Goal: Check status: Check status

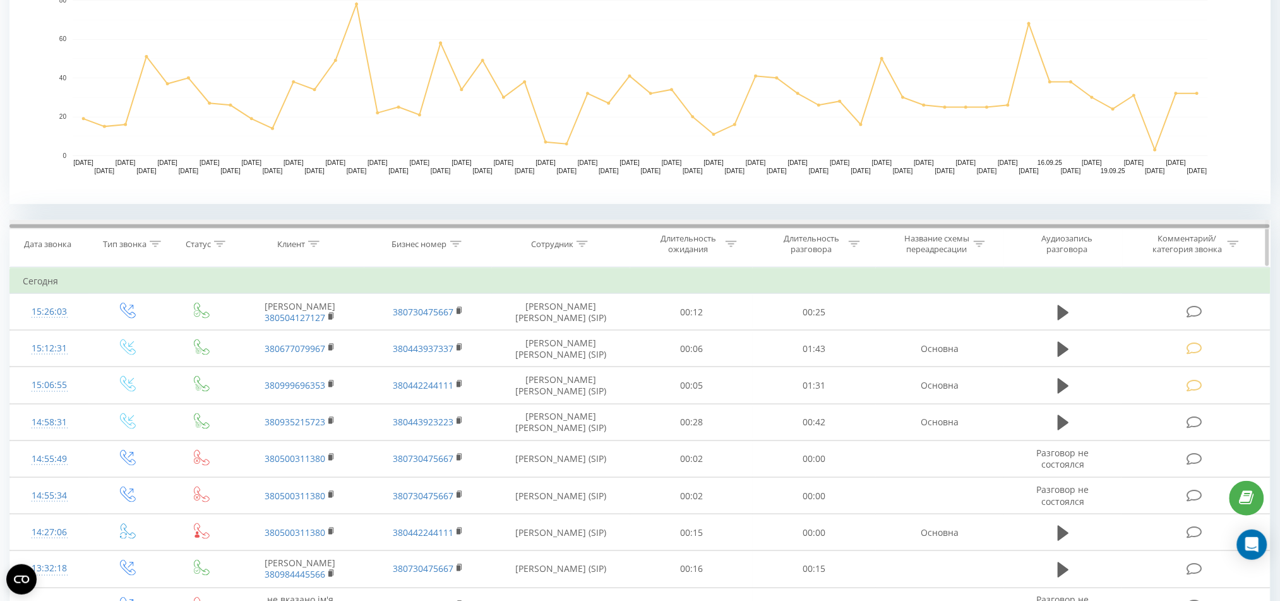
scroll to position [337, 0]
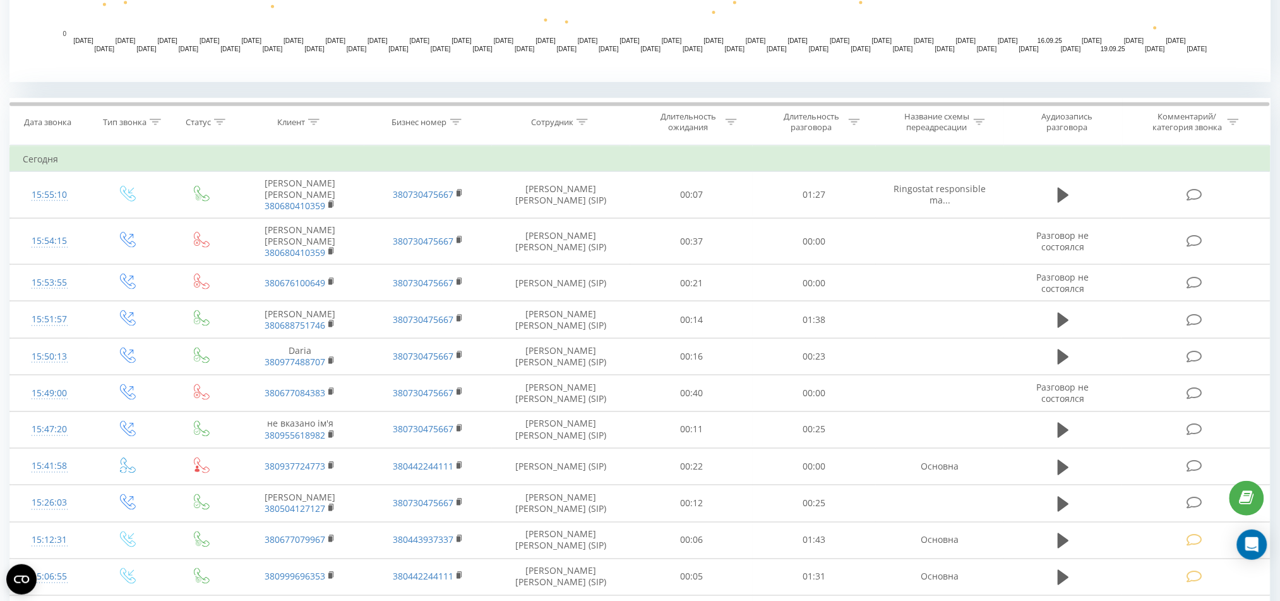
scroll to position [421, 0]
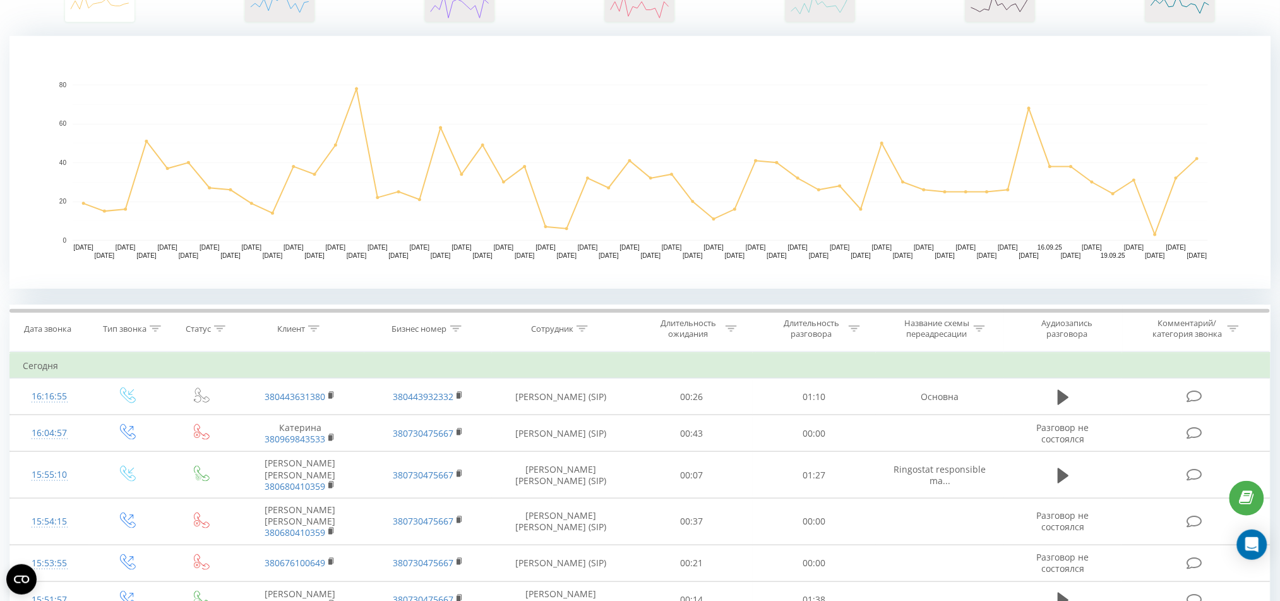
scroll to position [253, 0]
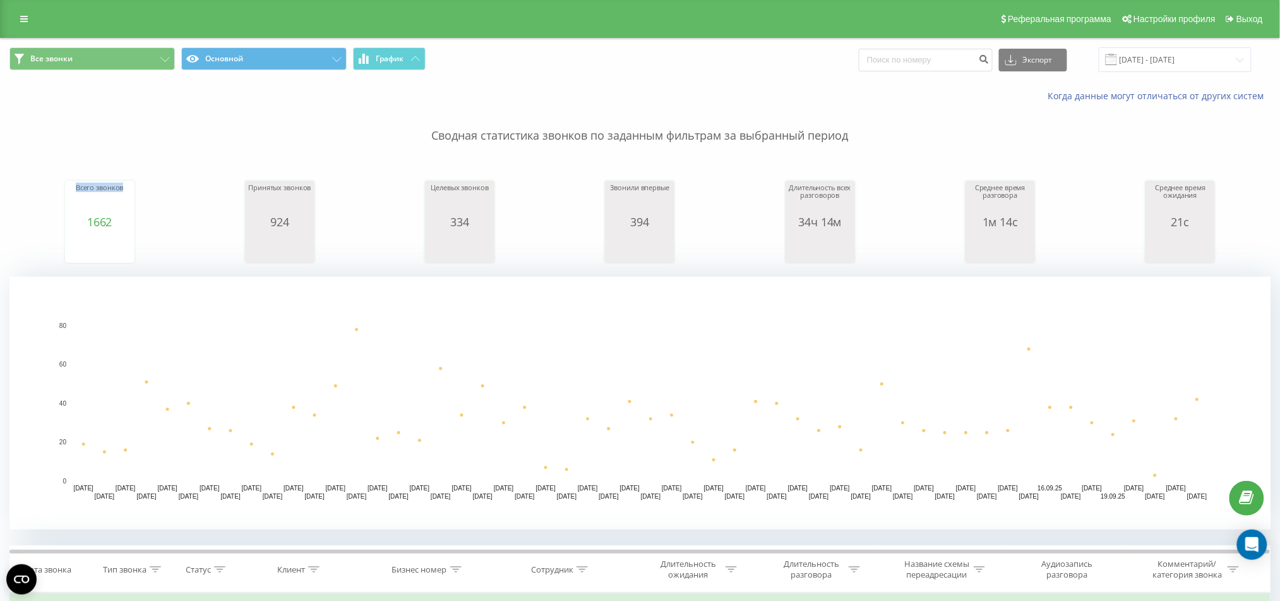
drag, startPoint x: 20, startPoint y: 152, endPoint x: 147, endPoint y: 162, distance: 127.3
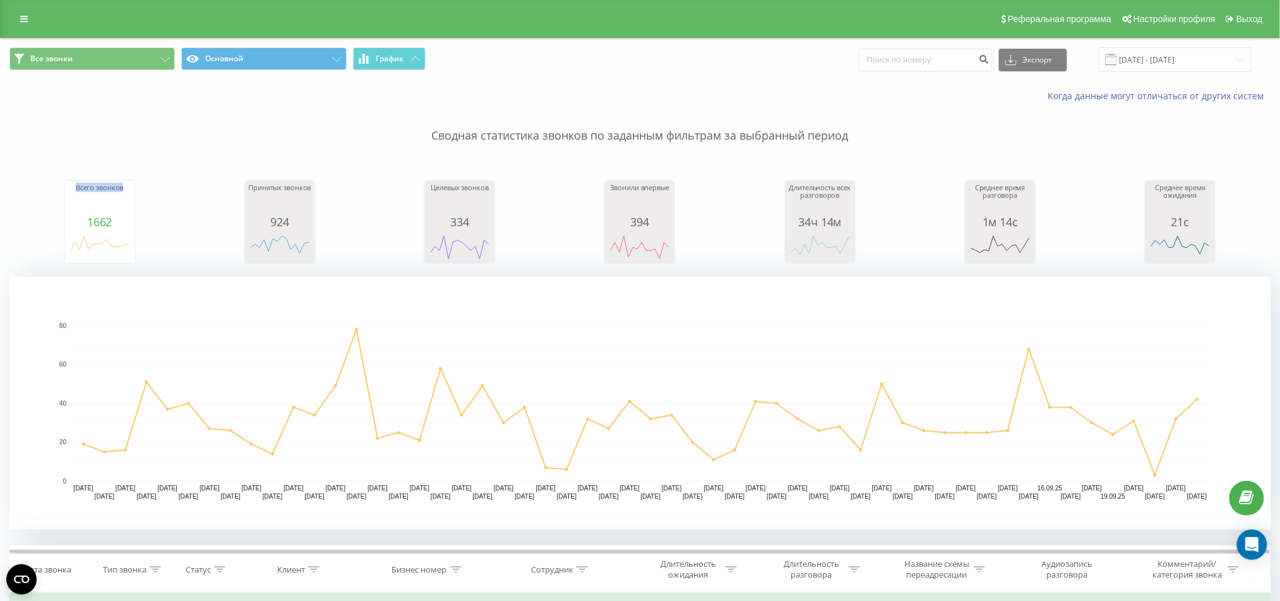
click at [147, 162] on div "Сводная статистика звонков по заданным фильтрам за выбранный период Всего звонк…" at bounding box center [639, 315] width 1261 height 427
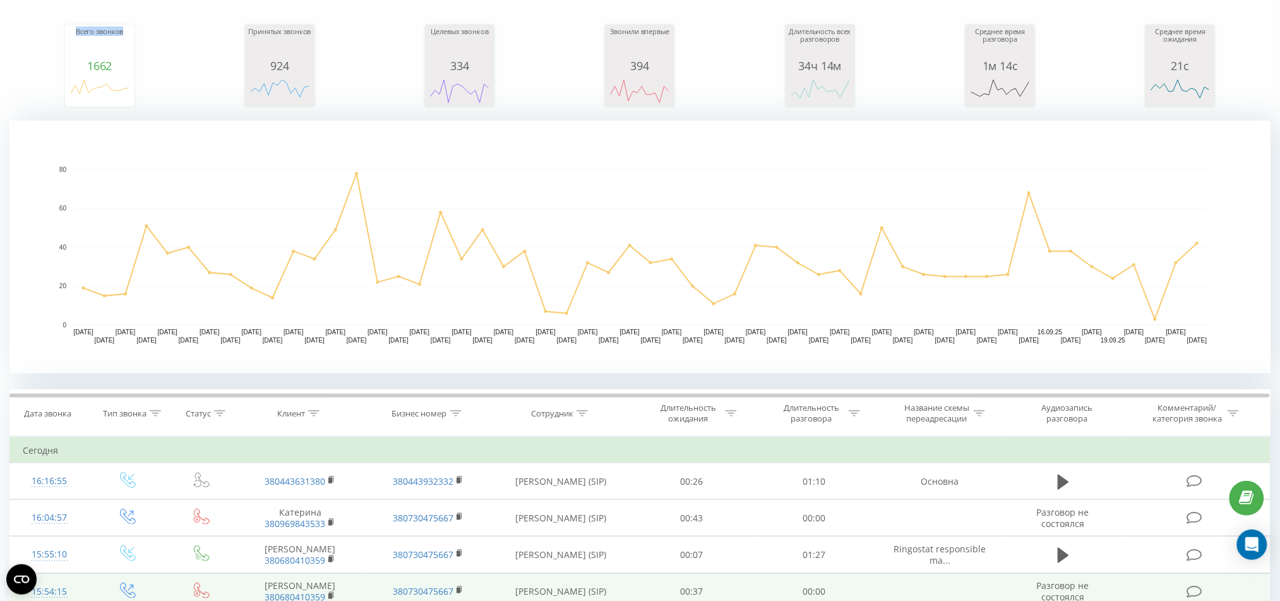
scroll to position [253, 0]
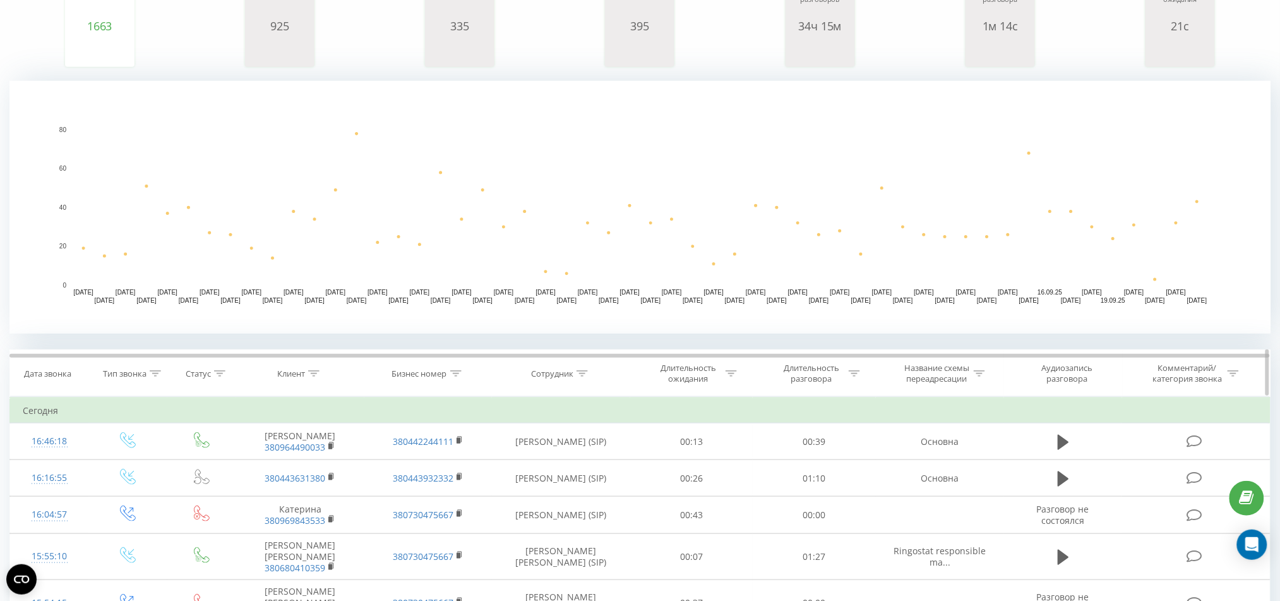
scroll to position [337, 0]
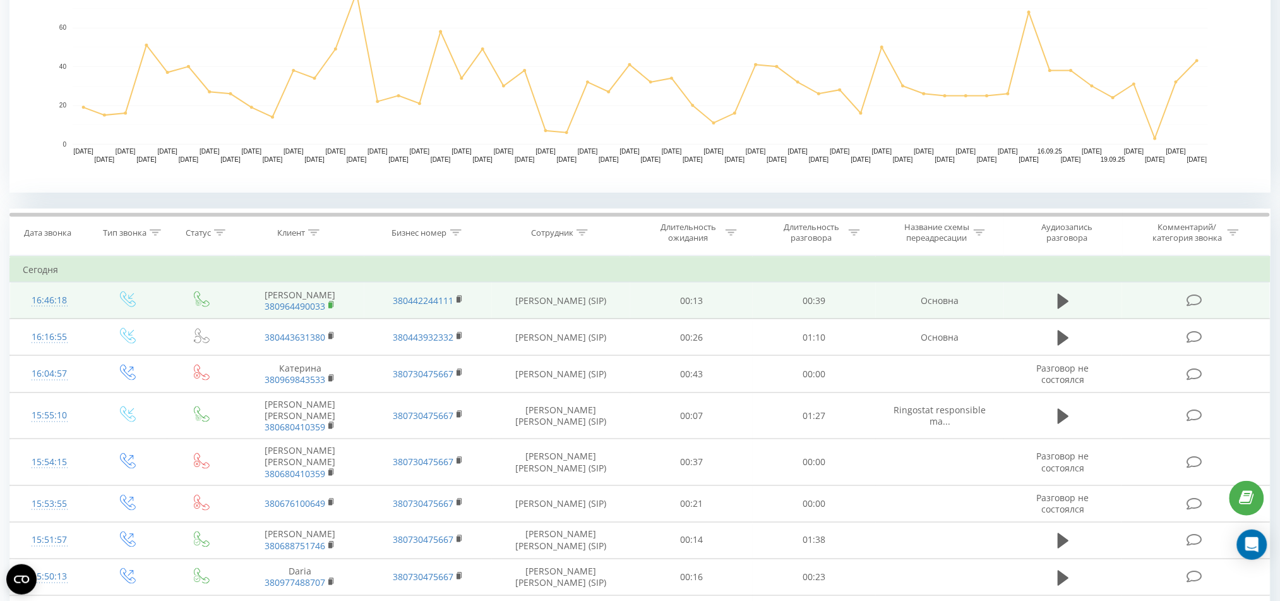
click at [328, 306] on icon at bounding box center [331, 305] width 7 height 9
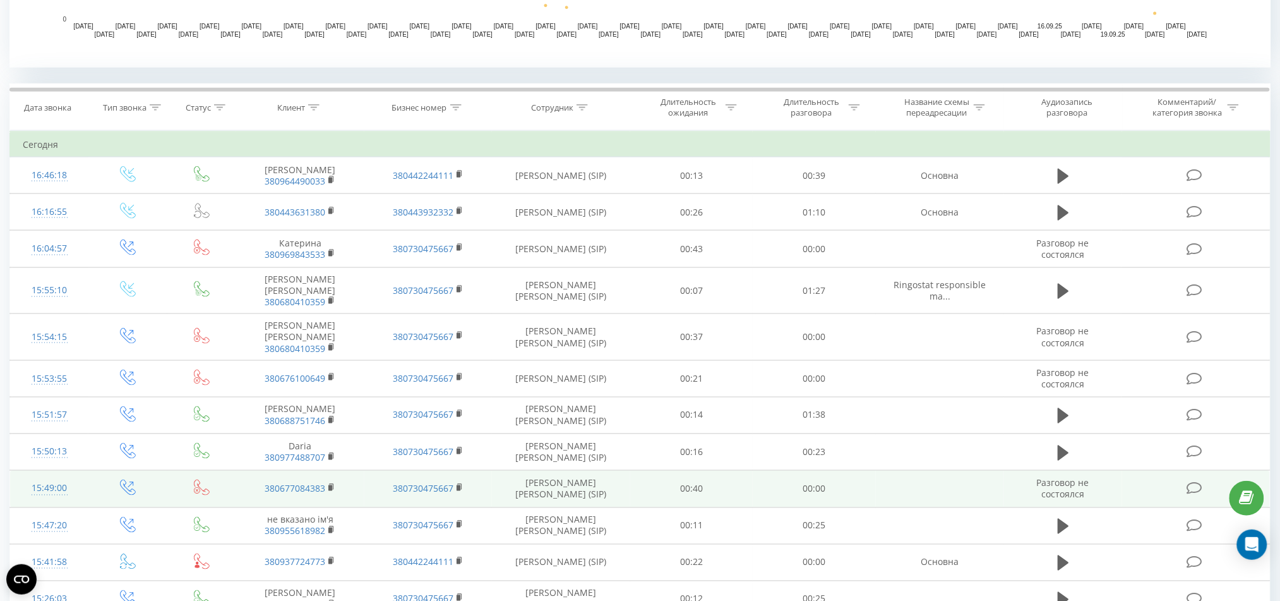
scroll to position [337, 0]
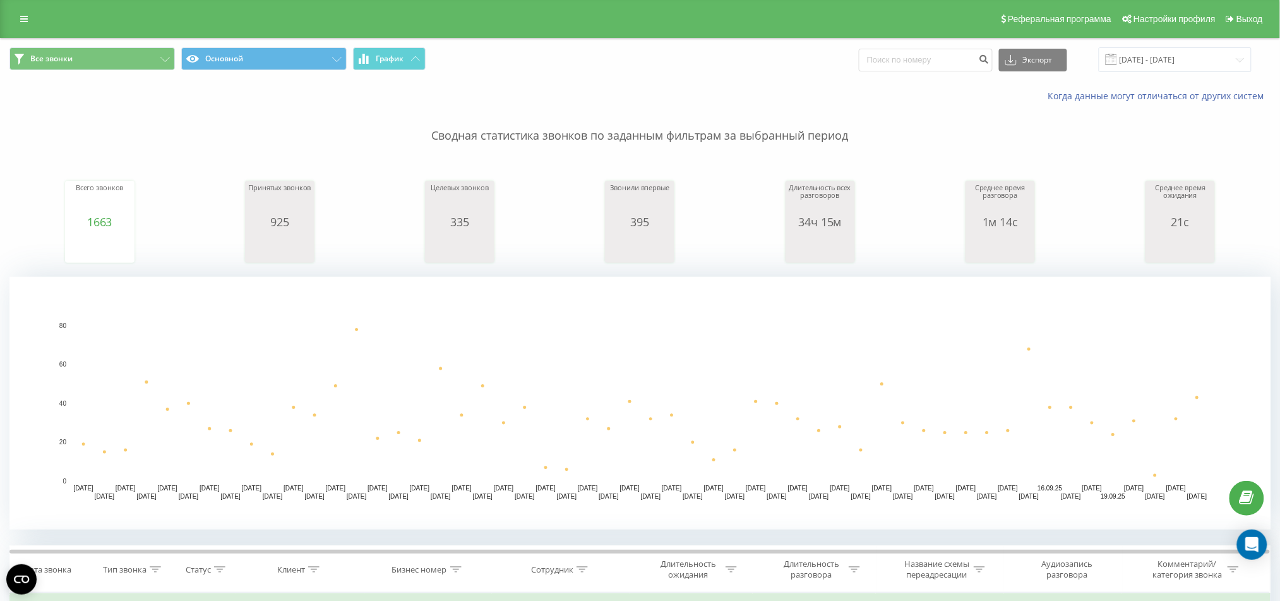
scroll to position [421, 0]
